Goal: Task Accomplishment & Management: Complete application form

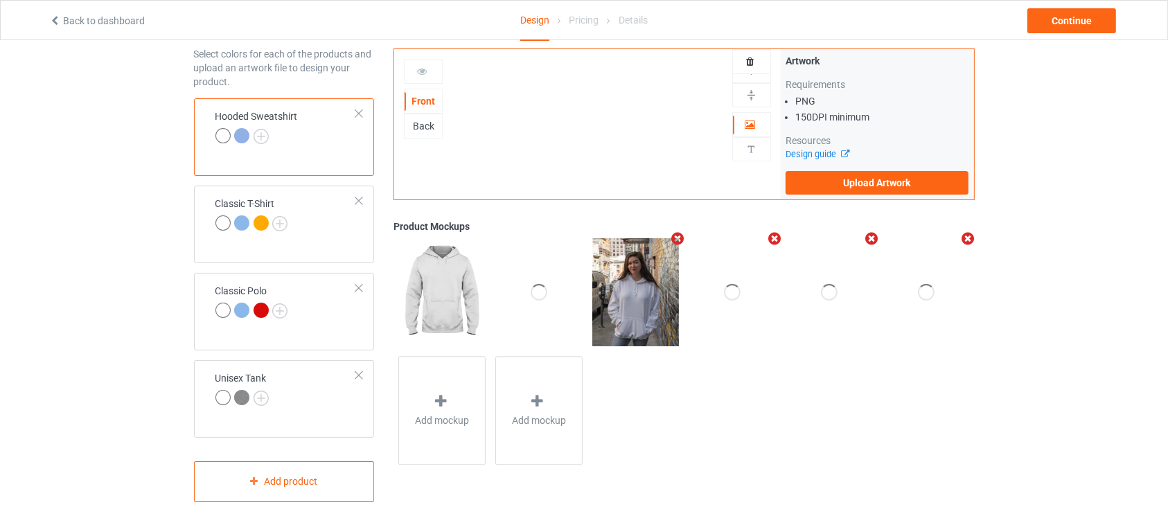
scroll to position [83, 0]
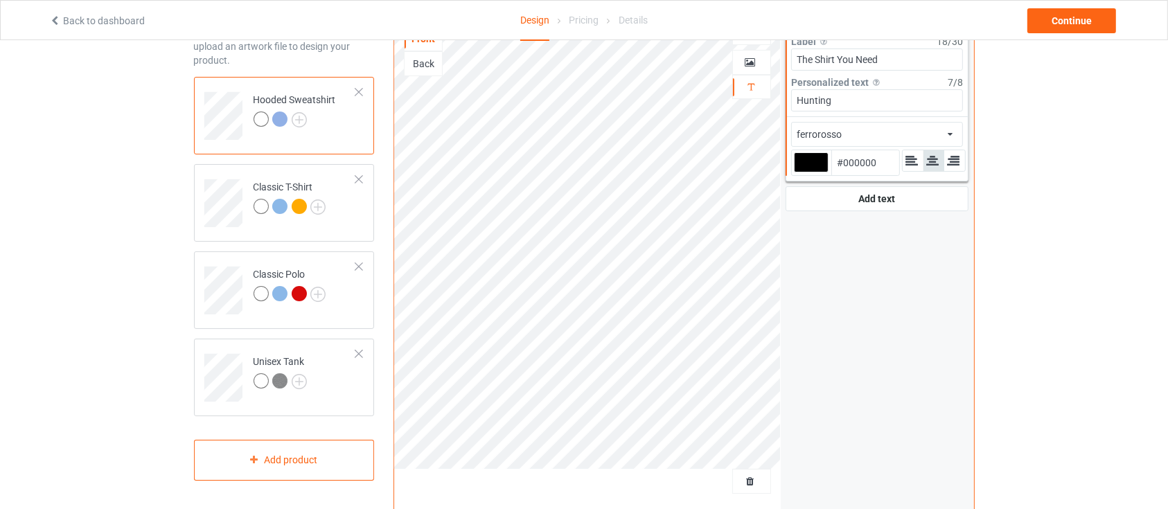
click at [816, 170] on div at bounding box center [811, 162] width 35 height 20
click at [816, 172] on input "#000000" at bounding box center [811, 181] width 35 height 19
click at [876, 103] on input "Hunting" at bounding box center [877, 100] width 172 height 22
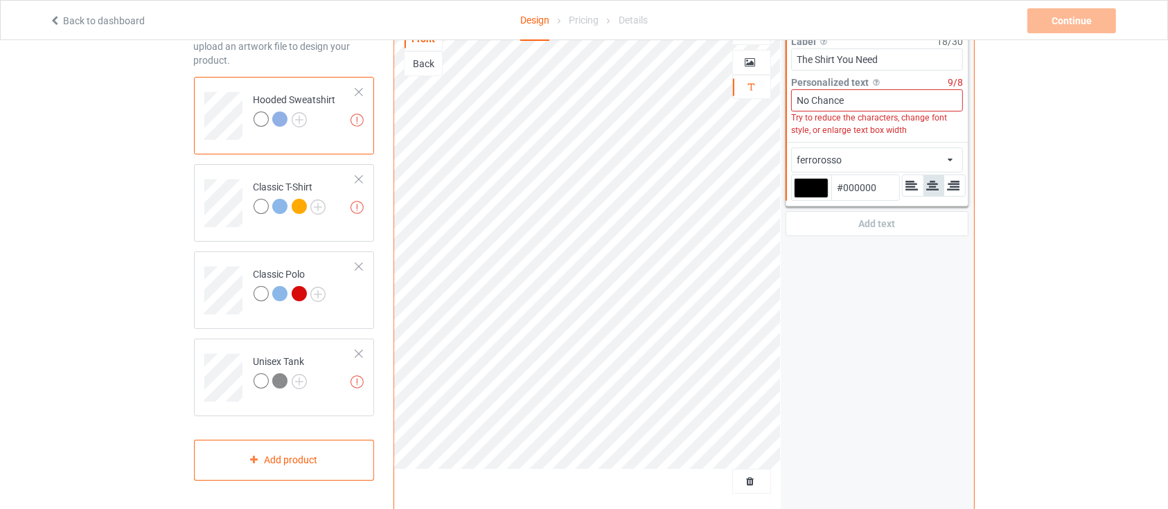
click at [809, 103] on input "No Chance" at bounding box center [877, 100] width 172 height 22
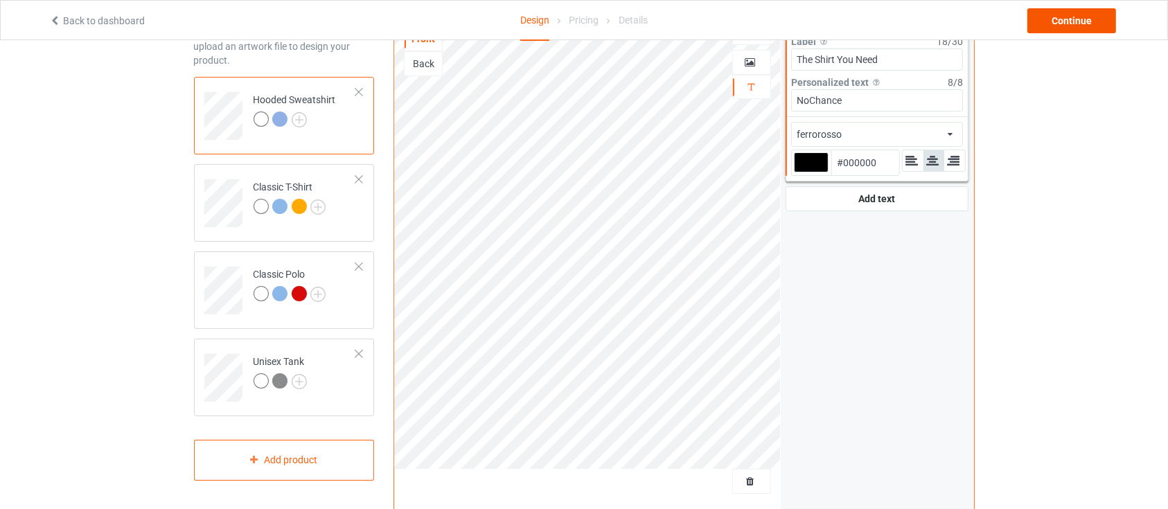
type input "NoChance"
click at [1072, 14] on div "Continue" at bounding box center [1071, 20] width 89 height 25
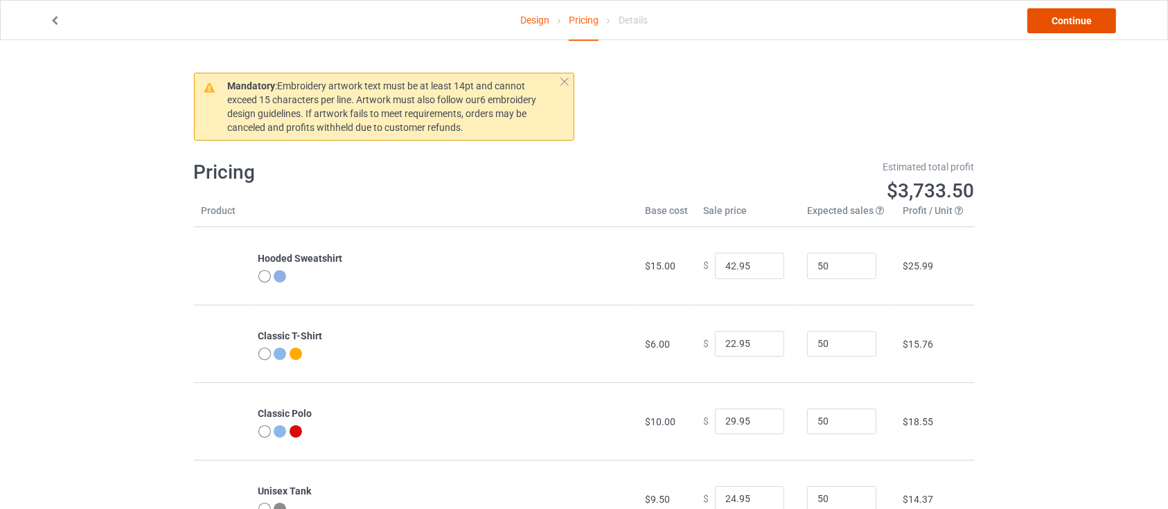
click at [1061, 14] on link "Continue" at bounding box center [1071, 20] width 89 height 25
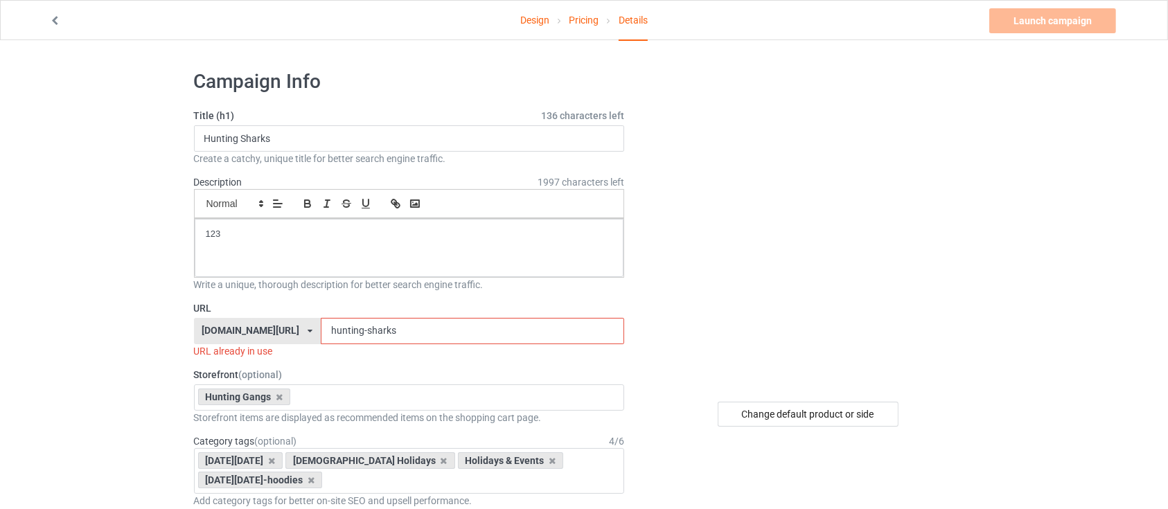
scroll to position [92, 0]
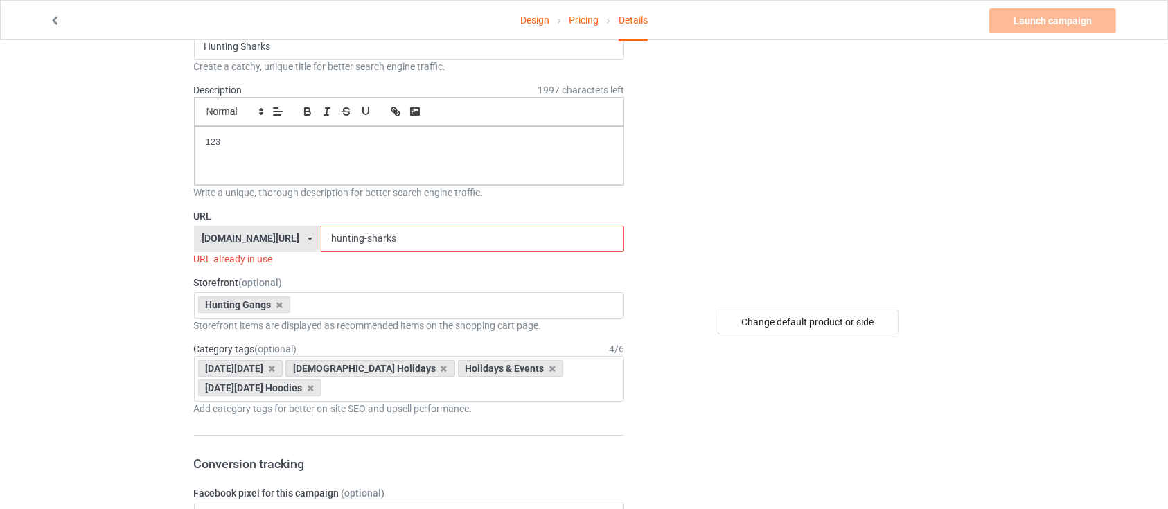
click at [425, 230] on input "hunting-sharks" at bounding box center [472, 239] width 303 height 26
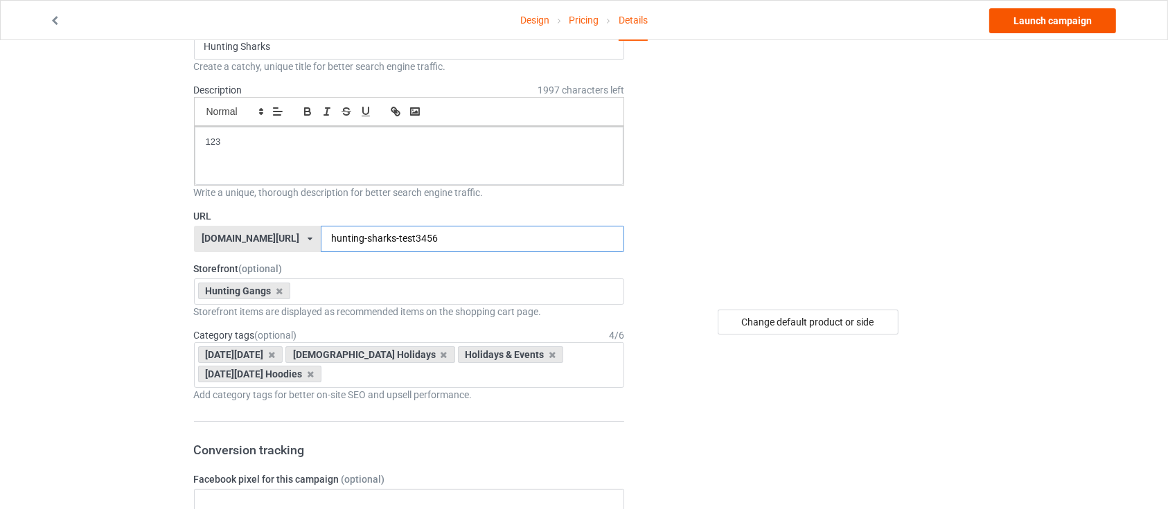
type input "hunting-sharks-test3456"
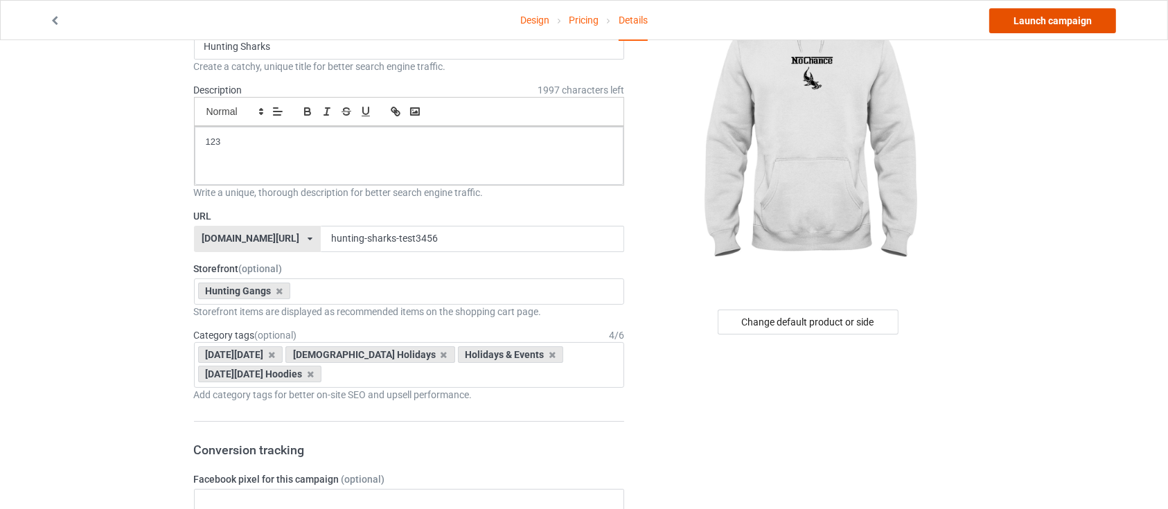
click at [1031, 24] on link "Launch campaign" at bounding box center [1052, 20] width 127 height 25
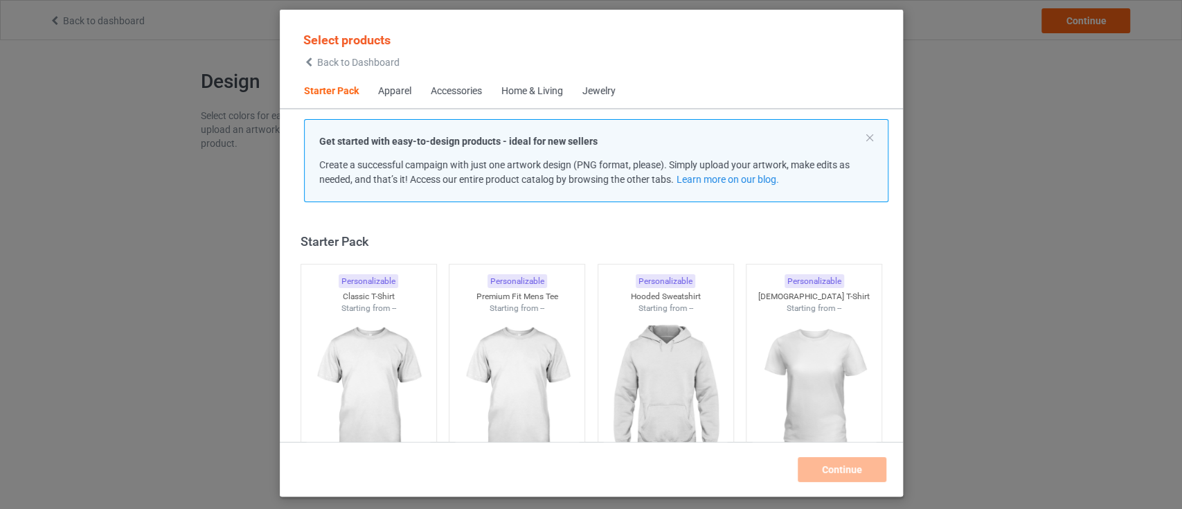
scroll to position [17, 0]
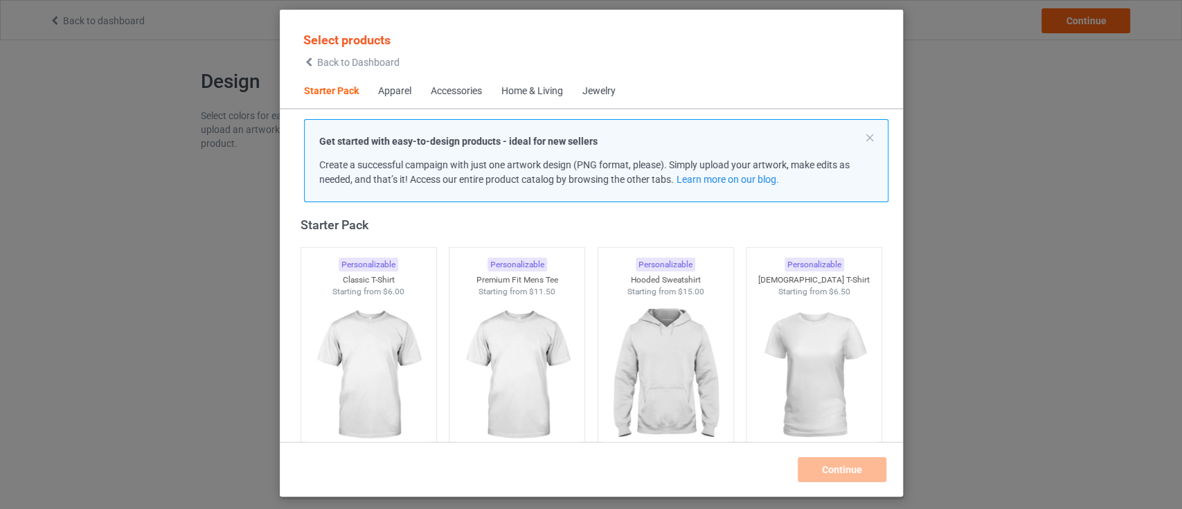
click at [321, 69] on div "Select products Back to Dashboard" at bounding box center [351, 49] width 114 height 51
click at [332, 57] on span "Back to Dashboard" at bounding box center [358, 62] width 82 height 11
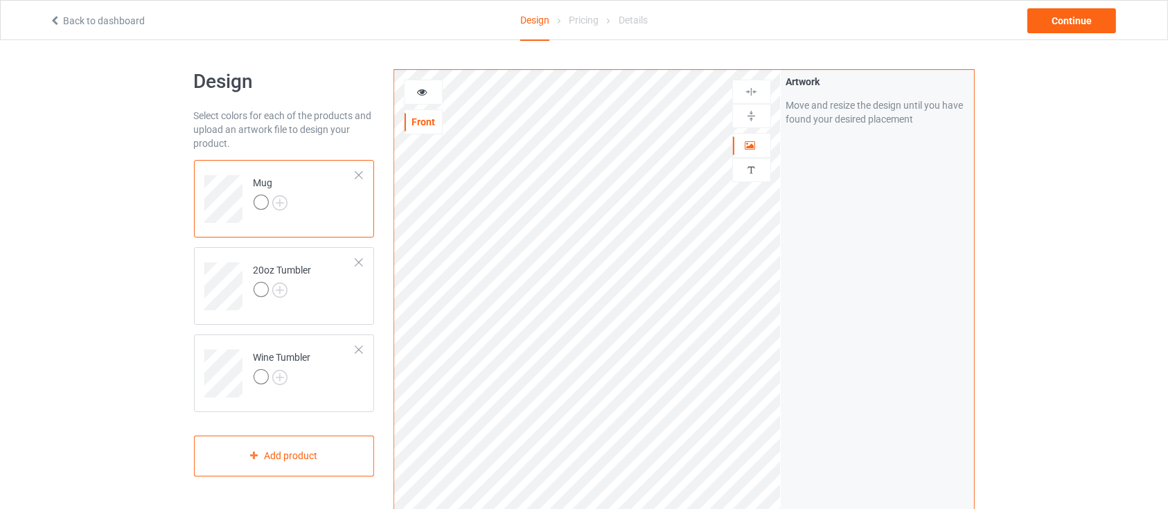
click at [0, 216] on div "Design Select colors for each of the products and upload an artwork file to des…" at bounding box center [584, 468] width 1168 height 857
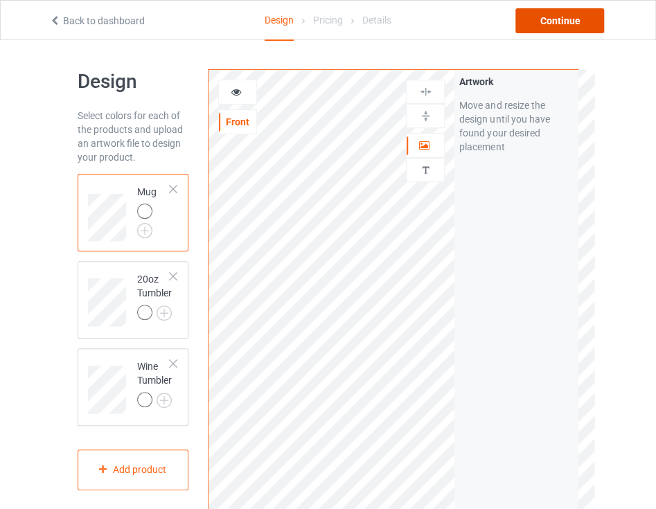
click at [562, 24] on div "Continue" at bounding box center [559, 20] width 89 height 25
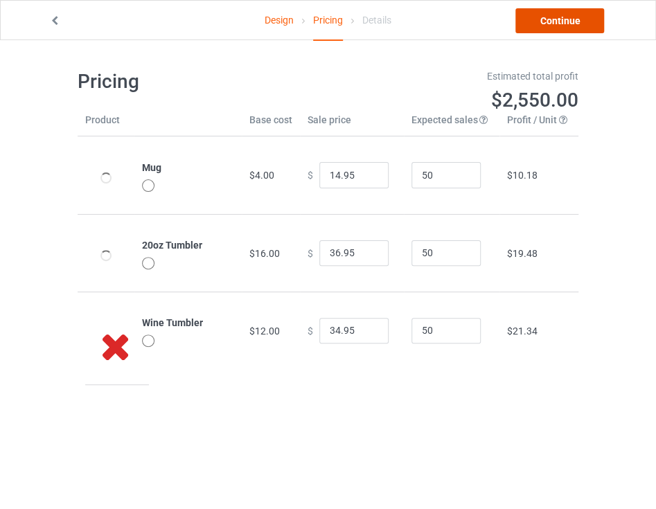
click at [576, 28] on link "Continue" at bounding box center [559, 20] width 89 height 25
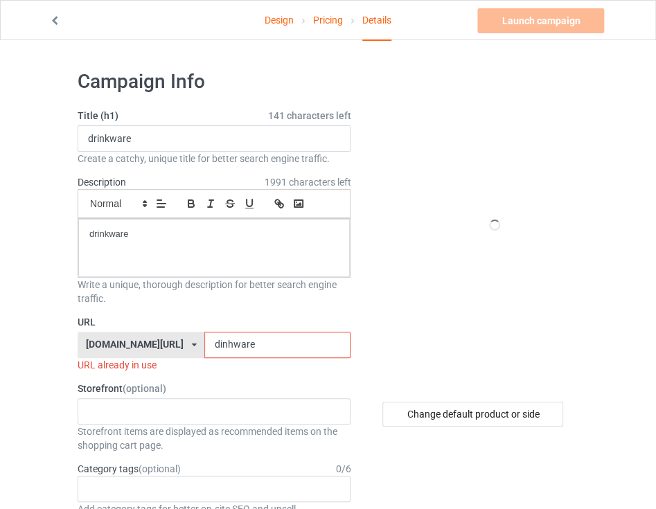
click at [253, 339] on input "dinhware" at bounding box center [277, 345] width 146 height 26
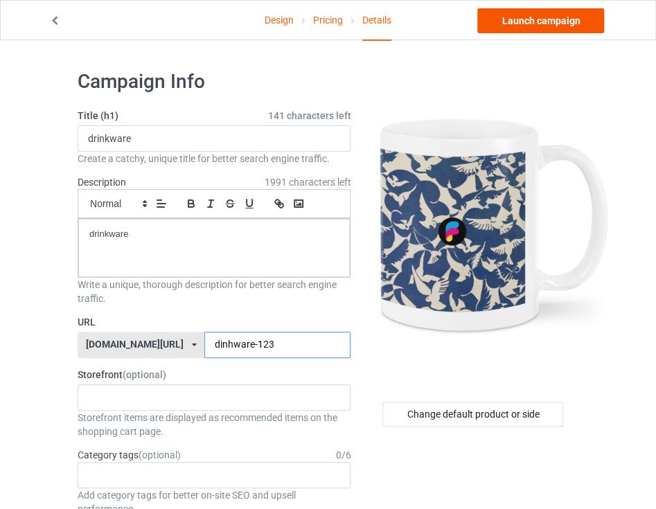
type input "dinhware-123"
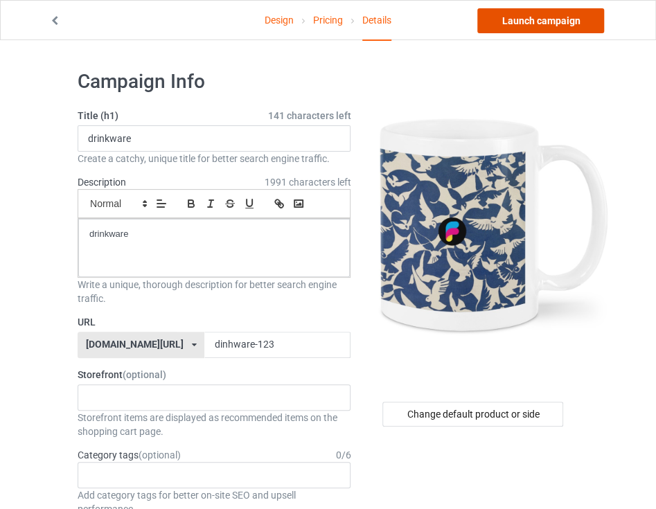
click at [538, 22] on link "Launch campaign" at bounding box center [540, 20] width 127 height 25
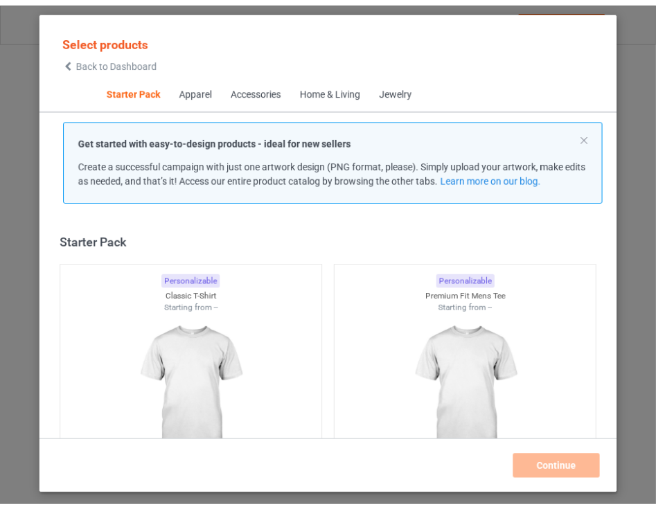
scroll to position [17, 0]
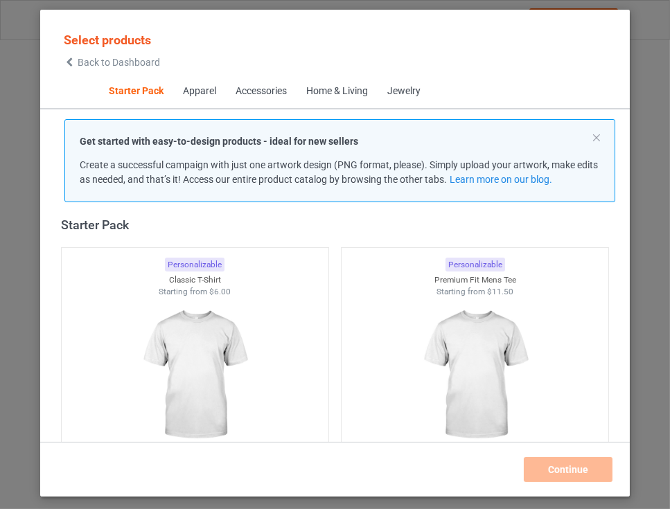
click at [646, 96] on div "Select products Back to Dashboard Starter Pack Apparel Accessories Home & Livin…" at bounding box center [335, 254] width 670 height 509
click at [560, 462] on div "Continue" at bounding box center [335, 469] width 560 height 25
click at [239, 340] on img at bounding box center [195, 376] width 130 height 163
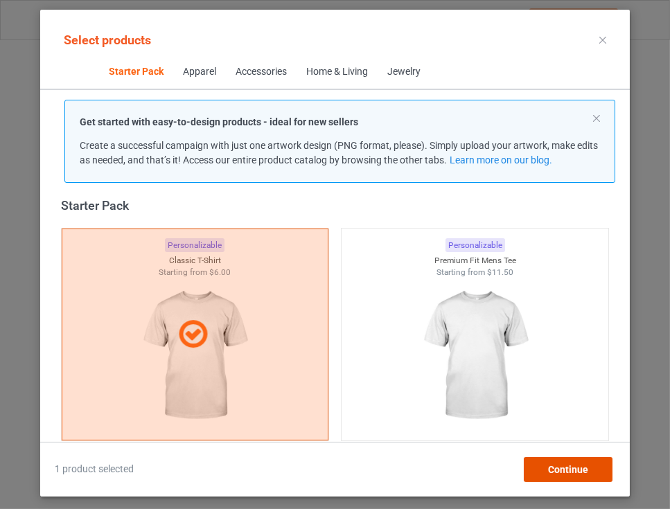
click at [574, 460] on div "Continue" at bounding box center [568, 469] width 89 height 25
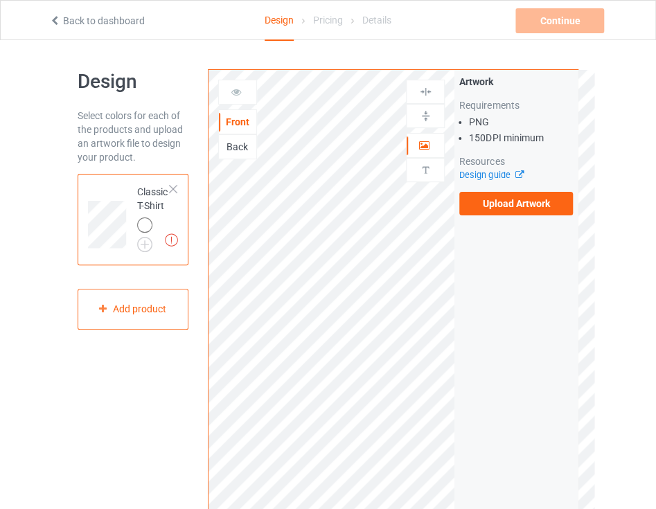
click at [50, 20] on icon at bounding box center [55, 19] width 12 height 10
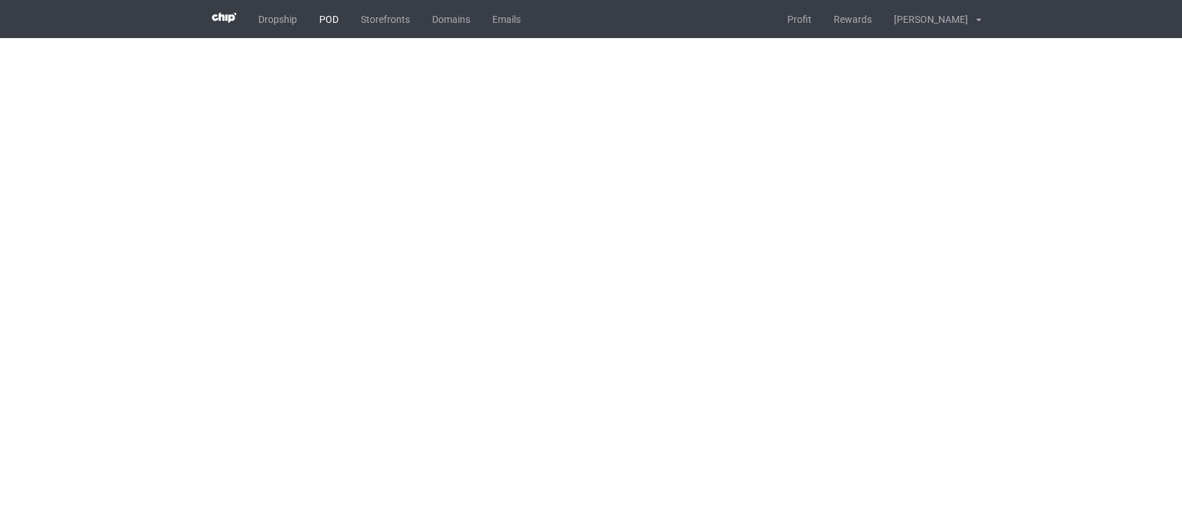
click at [327, 26] on link "POD" at bounding box center [329, 19] width 42 height 38
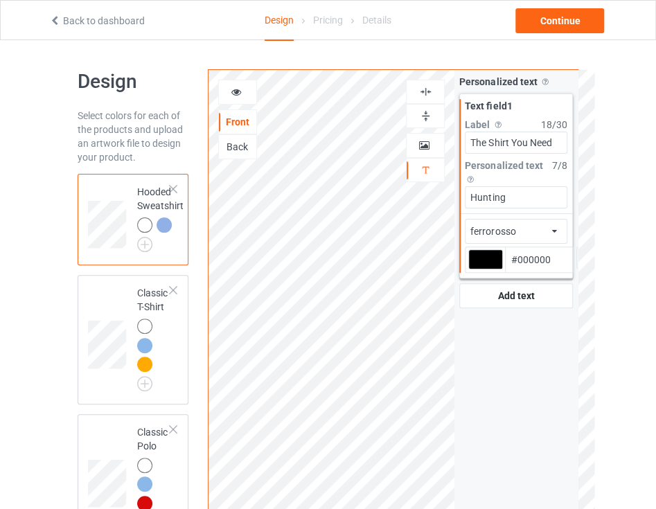
click at [524, 204] on input "Hunting" at bounding box center [516, 197] width 103 height 22
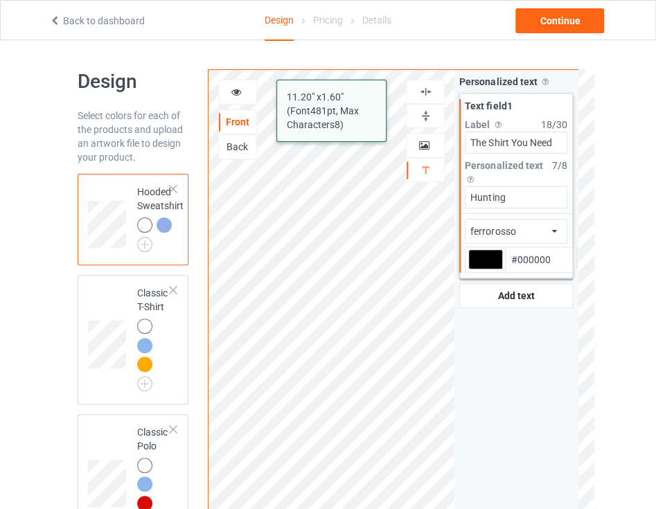
click at [524, 204] on input "Hunting" at bounding box center [516, 197] width 103 height 22
type input "Tessting"
click at [549, 20] on div "Continue" at bounding box center [559, 20] width 89 height 25
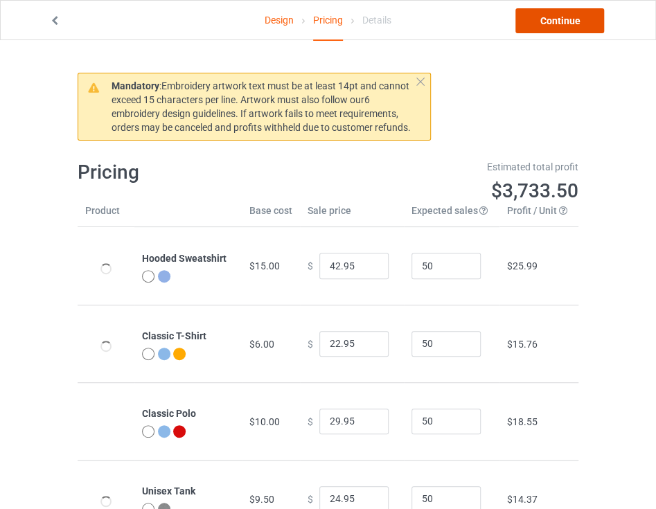
click at [560, 24] on link "Continue" at bounding box center [559, 20] width 89 height 25
